Goal: Task Accomplishment & Management: Use online tool/utility

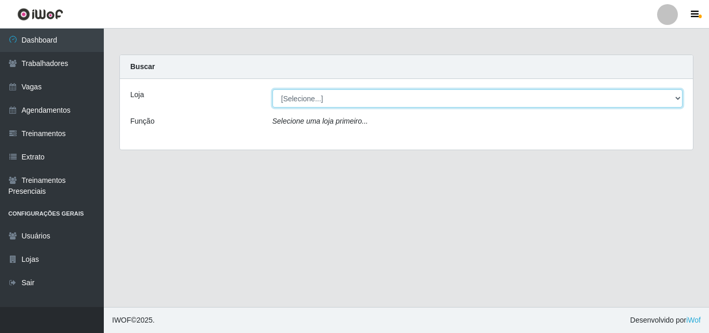
click at [301, 96] on select "[Selecione...] Chinatown Sushimi - [GEOGRAPHIC_DATA]" at bounding box center [478, 98] width 411 height 18
select select "357"
click at [273, 89] on select "[Selecione...] Chinatown Sushimi - [GEOGRAPHIC_DATA]" at bounding box center [478, 98] width 411 height 18
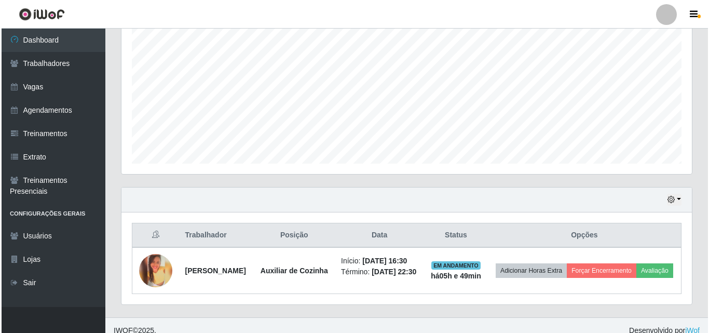
scroll to position [226, 0]
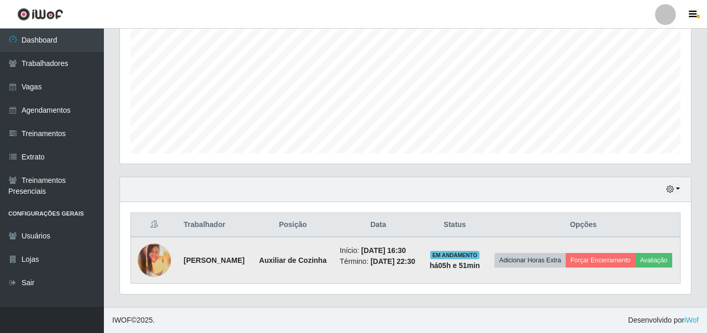
click at [157, 254] on img at bounding box center [154, 259] width 33 height 33
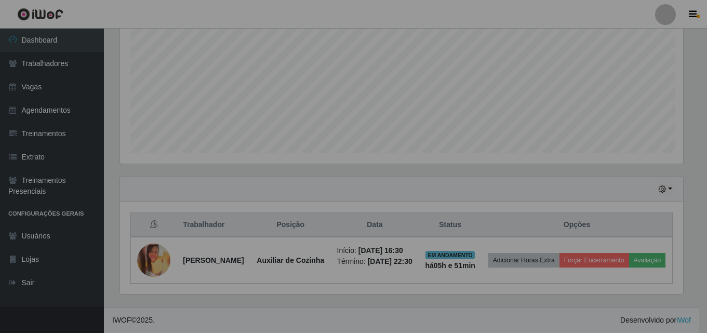
scroll to position [215, 571]
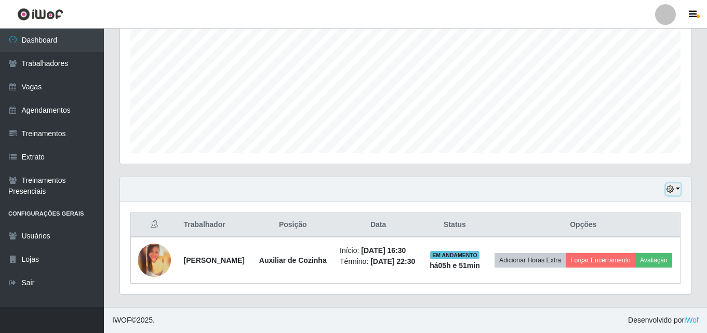
click at [677, 183] on button "button" at bounding box center [673, 189] width 15 height 12
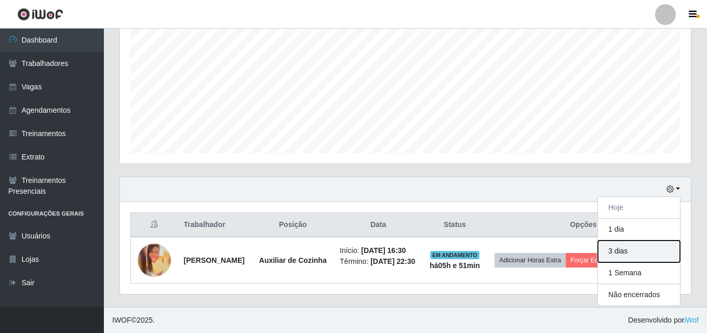
click at [614, 247] on button "3 dias" at bounding box center [639, 251] width 82 height 22
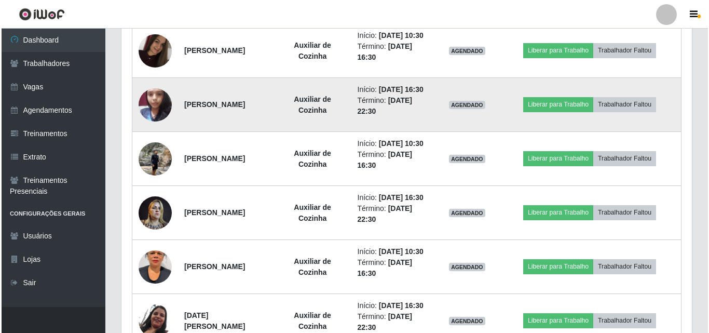
scroll to position [382, 0]
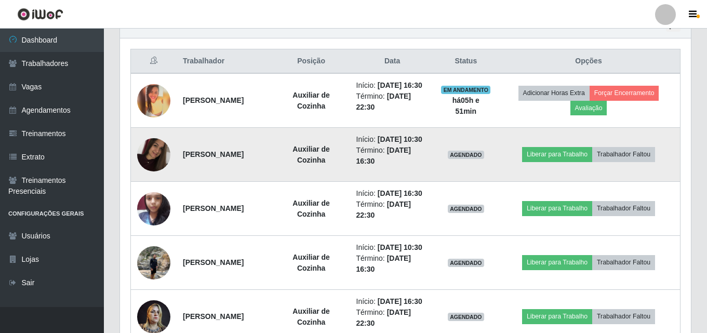
click at [156, 174] on img at bounding box center [153, 154] width 33 height 44
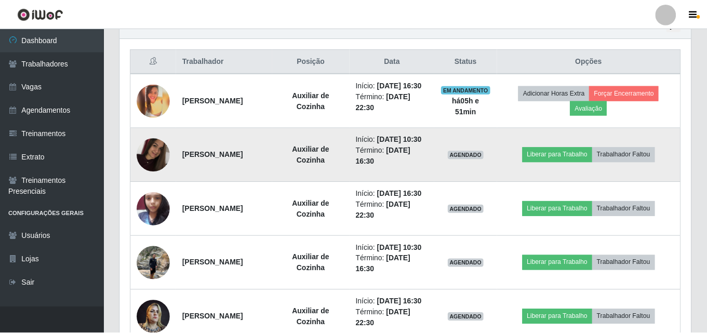
scroll to position [215, 571]
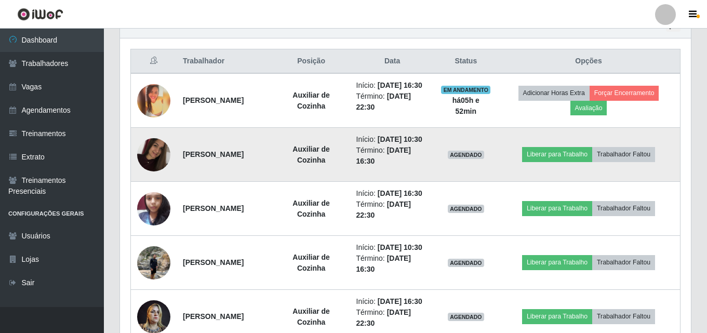
click at [160, 164] on img at bounding box center [153, 154] width 33 height 44
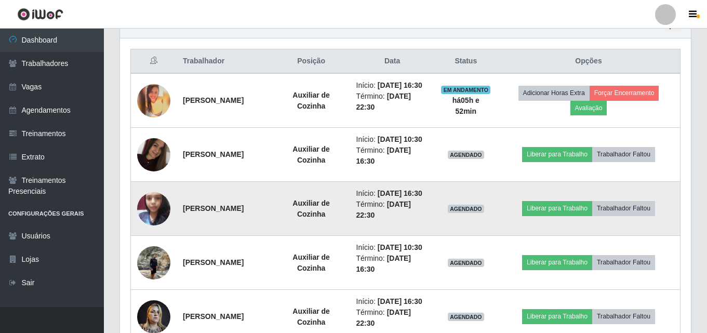
click at [154, 230] on img at bounding box center [153, 208] width 33 height 44
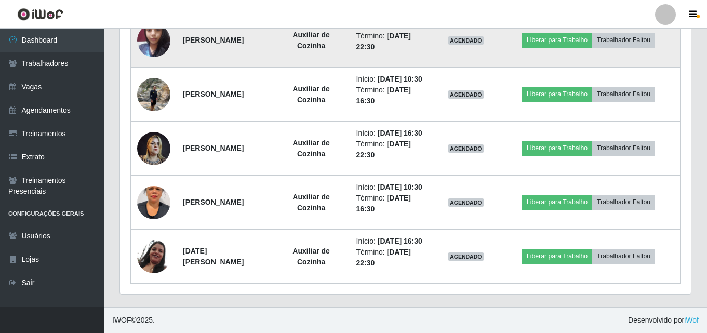
scroll to position [626, 0]
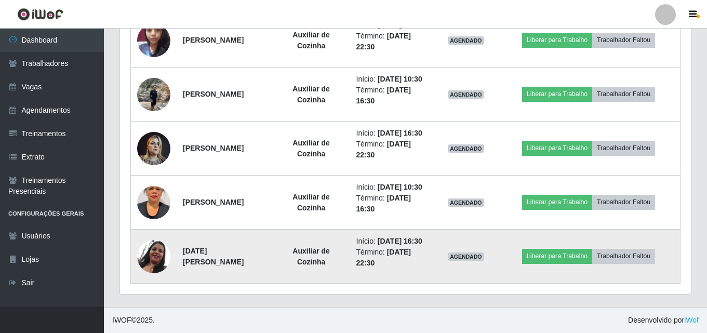
click at [162, 249] on img at bounding box center [153, 256] width 33 height 34
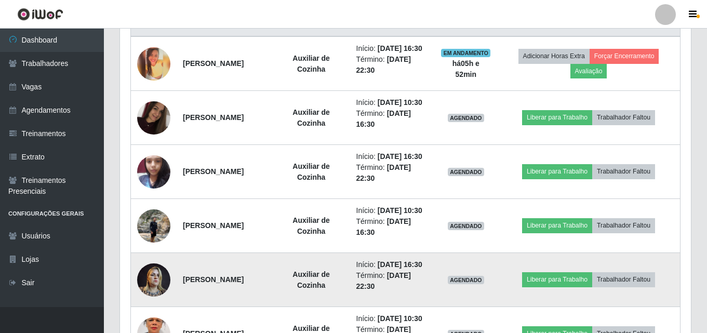
scroll to position [315, 0]
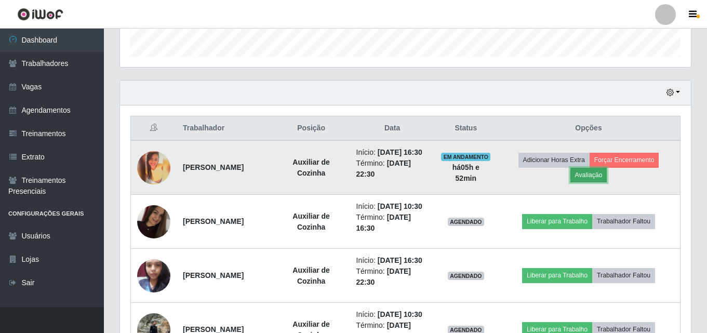
click at [596, 182] on button "Avaliação" at bounding box center [588, 175] width 37 height 15
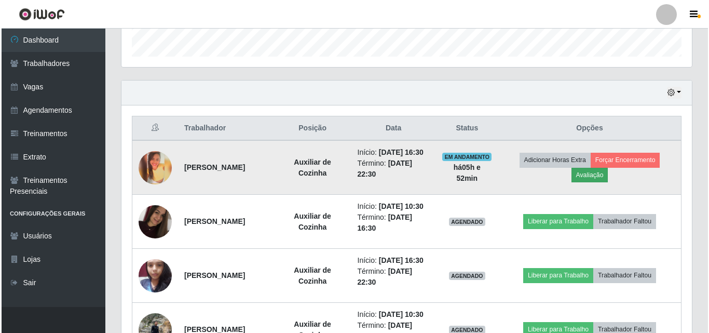
scroll to position [215, 565]
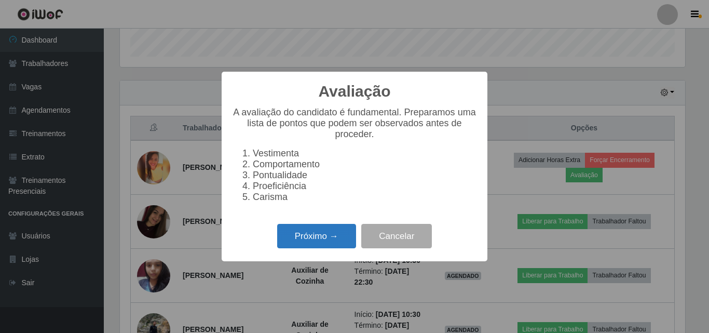
click at [322, 248] on button "Próximo →" at bounding box center [316, 236] width 79 height 24
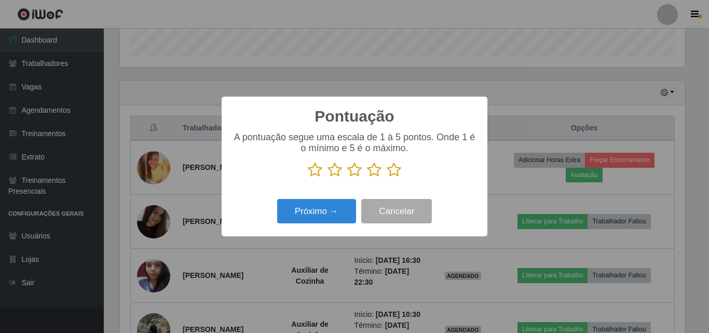
scroll to position [518928, 518578]
click at [388, 174] on icon at bounding box center [394, 170] width 15 height 16
click at [387, 178] on input "radio" at bounding box center [387, 178] width 0 height 0
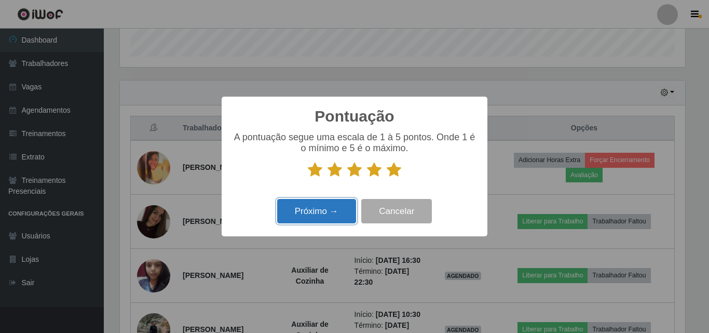
click at [331, 215] on button "Próximo →" at bounding box center [316, 211] width 79 height 24
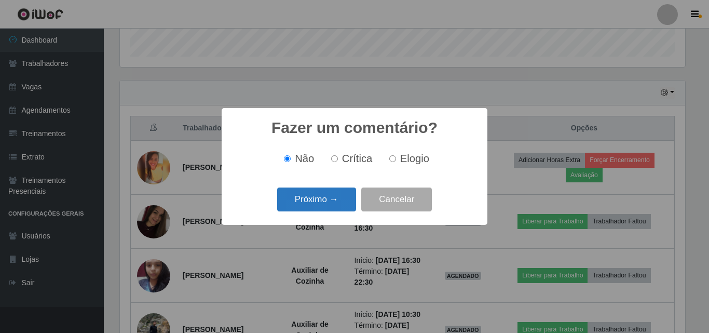
click at [337, 198] on button "Próximo →" at bounding box center [316, 199] width 79 height 24
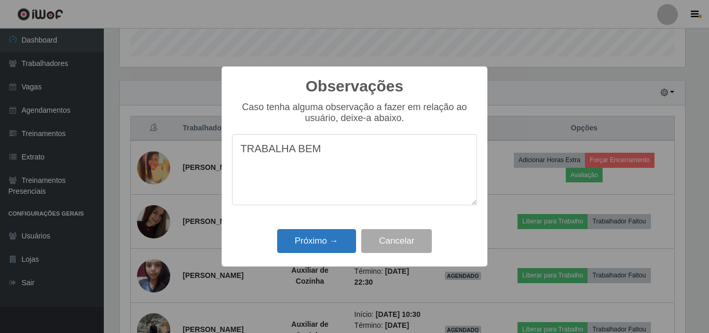
type textarea "TRABALHA BEM"
click at [324, 245] on button "Próximo →" at bounding box center [316, 241] width 79 height 24
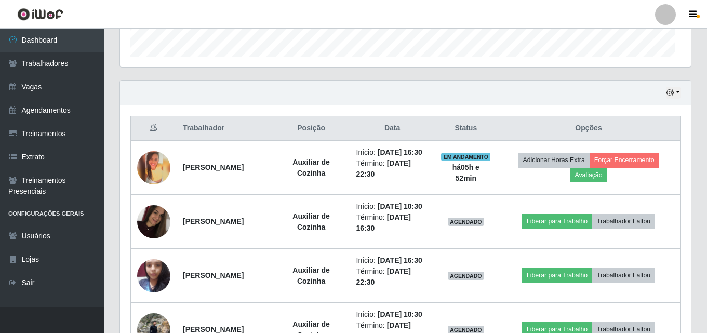
scroll to position [215, 571]
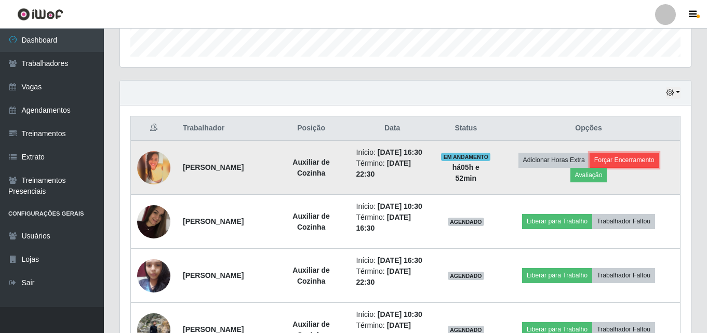
click at [632, 161] on button "Forçar Encerramento" at bounding box center [624, 160] width 70 height 15
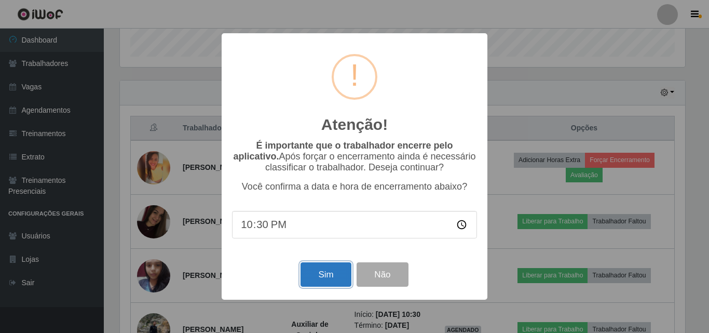
click at [327, 275] on button "Sim" at bounding box center [326, 274] width 50 height 24
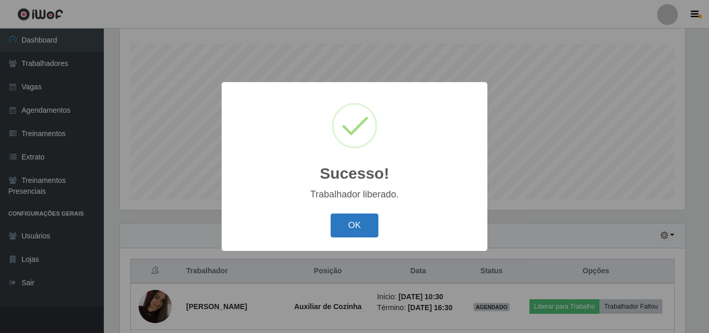
click at [360, 226] on button "OK" at bounding box center [355, 225] width 48 height 24
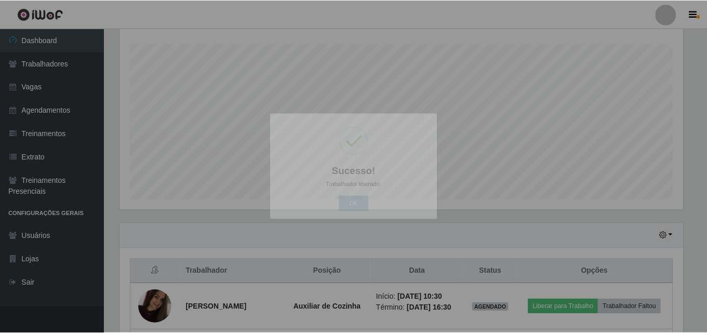
scroll to position [215, 571]
